Goal: Navigation & Orientation: Understand site structure

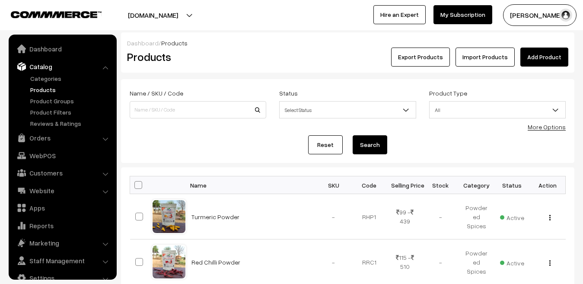
scroll to position [15, 0]
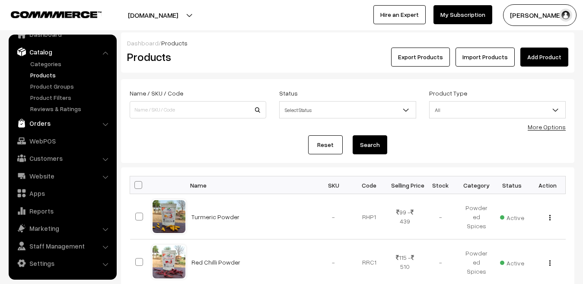
click at [45, 123] on link "Orders" at bounding box center [62, 123] width 103 height 16
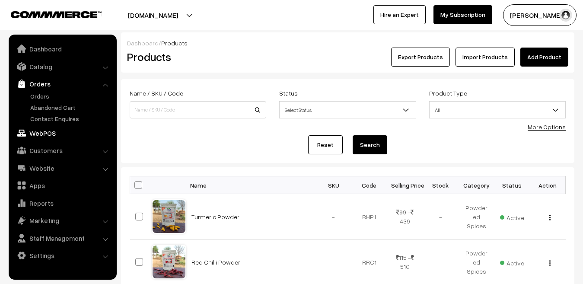
scroll to position [0, 0]
click at [39, 95] on link "Orders" at bounding box center [71, 96] width 86 height 9
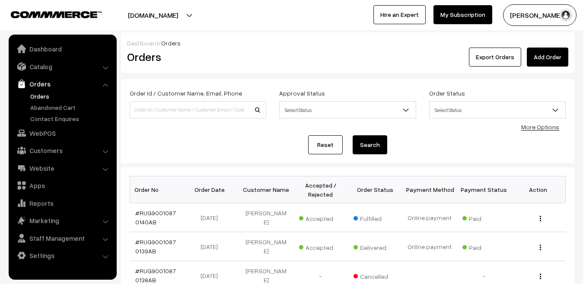
click at [43, 112] on ul "Orders" at bounding box center [63, 108] width 104 height 32
click at [43, 109] on link "Abandoned Cart" at bounding box center [71, 107] width 86 height 9
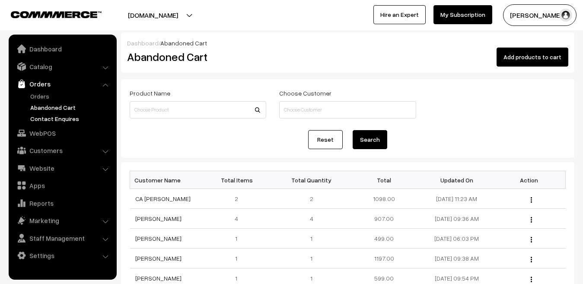
click at [46, 119] on link "Contact Enquires" at bounding box center [71, 118] width 86 height 9
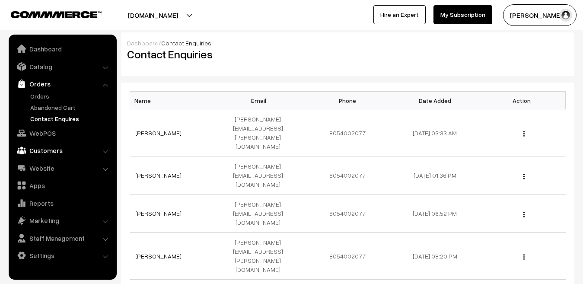
click at [51, 148] on link "Customers" at bounding box center [62, 151] width 103 height 16
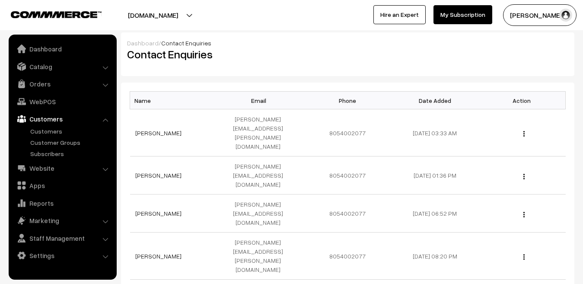
click at [44, 121] on link "Customers" at bounding box center [62, 119] width 103 height 16
click at [46, 51] on link "Dashboard" at bounding box center [62, 49] width 103 height 16
